Goal: Navigation & Orientation: Find specific page/section

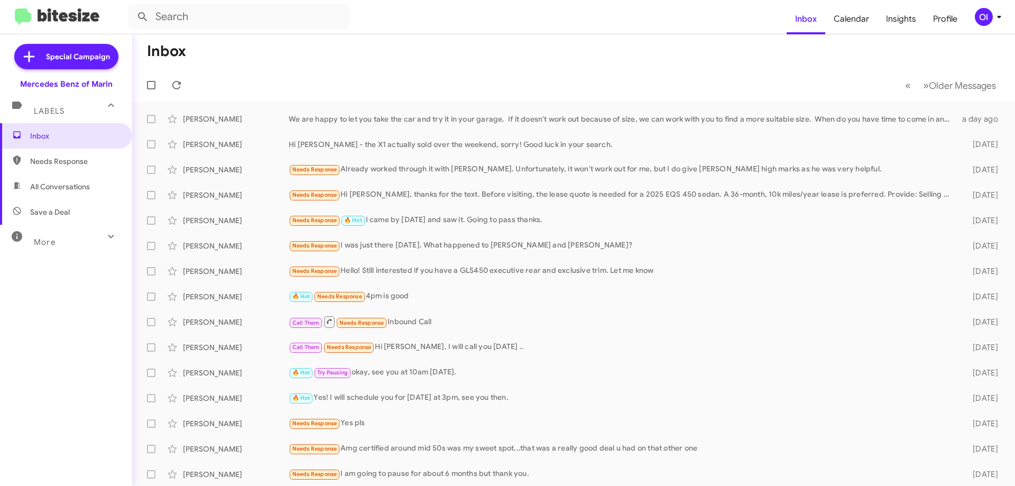
click at [85, 180] on span "All Conversations" at bounding box center [66, 186] width 132 height 25
type input "in:all-conversations"
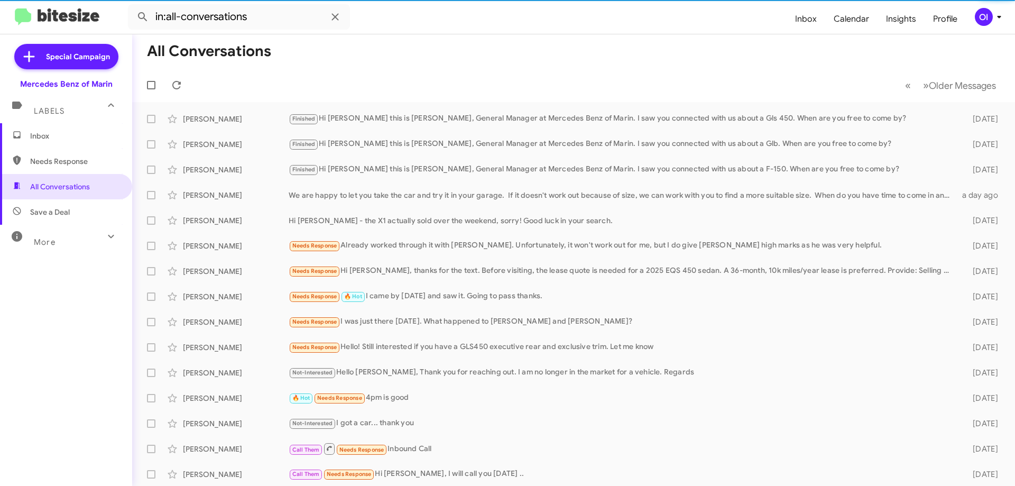
click at [58, 137] on span "Inbox" at bounding box center [75, 136] width 90 height 11
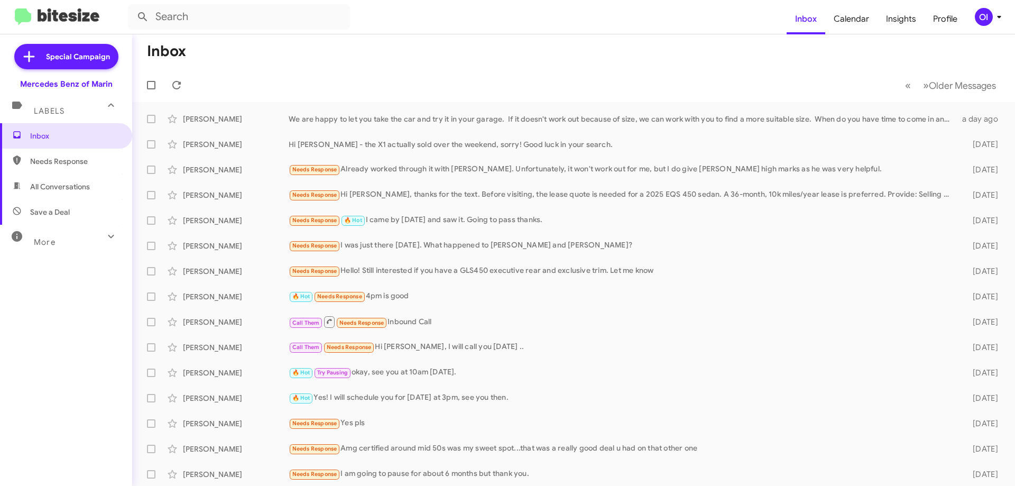
click at [64, 181] on span "All Conversations" at bounding box center [66, 186] width 132 height 25
type input "in:all-conversations"
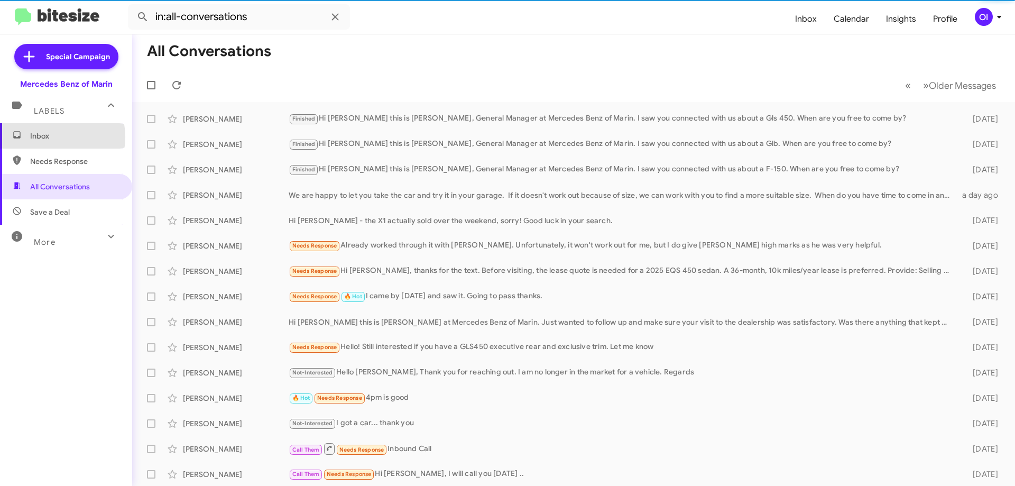
click at [45, 137] on span "Inbox" at bounding box center [75, 136] width 90 height 11
